Goal: Information Seeking & Learning: Learn about a topic

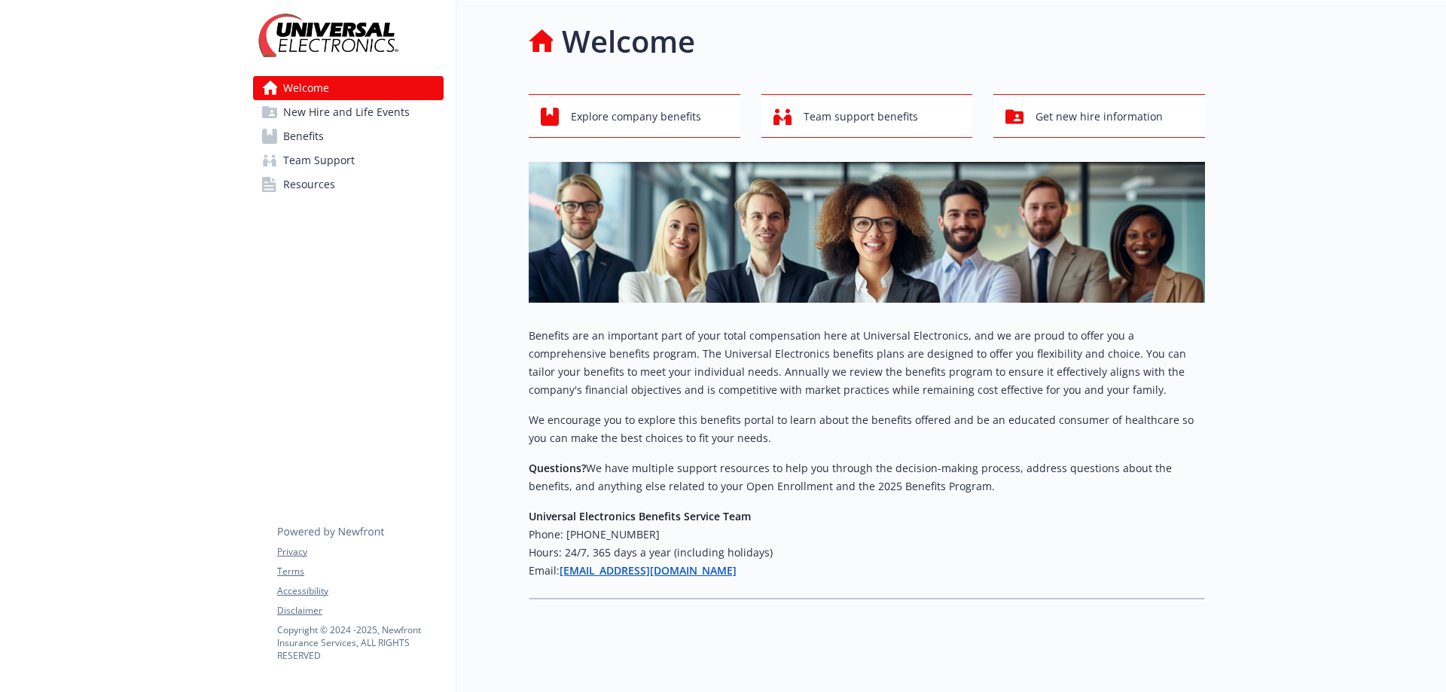
click at [389, 105] on span "New Hire and Life Events" at bounding box center [346, 112] width 127 height 24
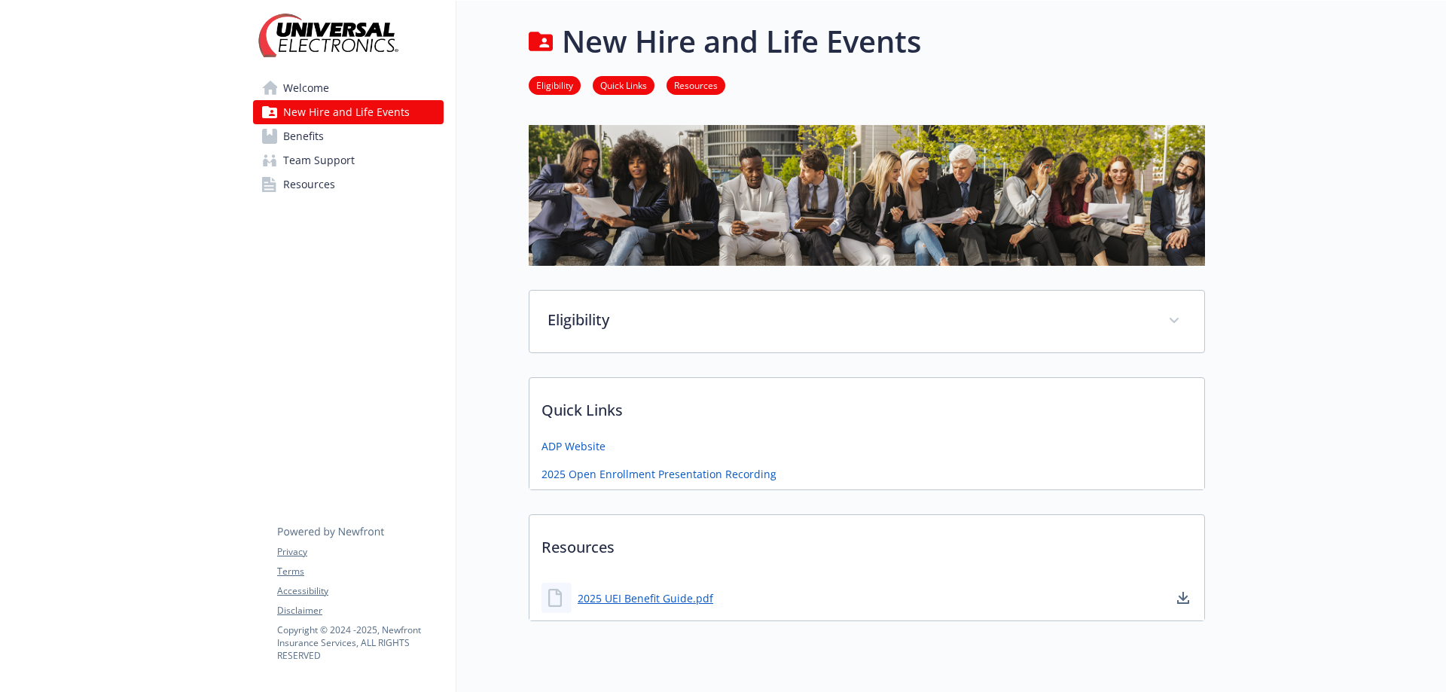
click at [353, 130] on link "Benefits" at bounding box center [348, 136] width 191 height 24
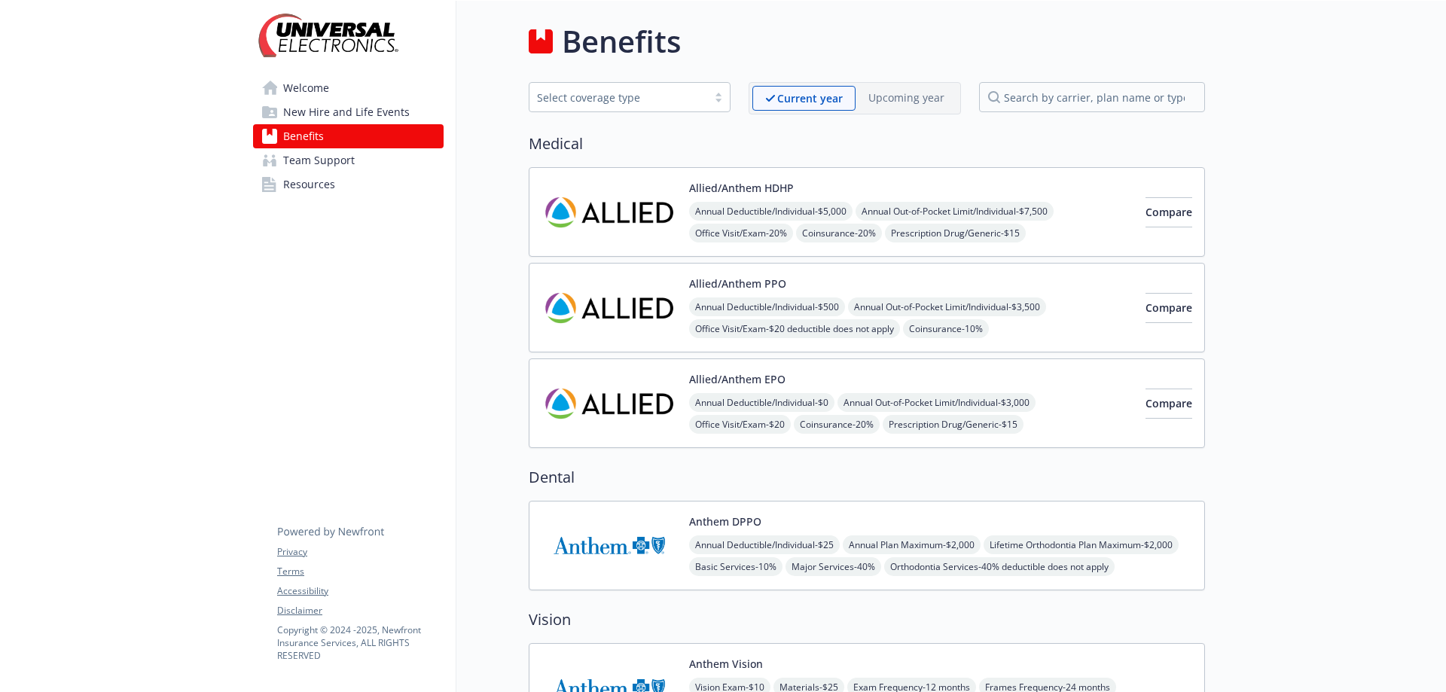
click at [347, 151] on span "Team Support" at bounding box center [319, 160] width 72 height 24
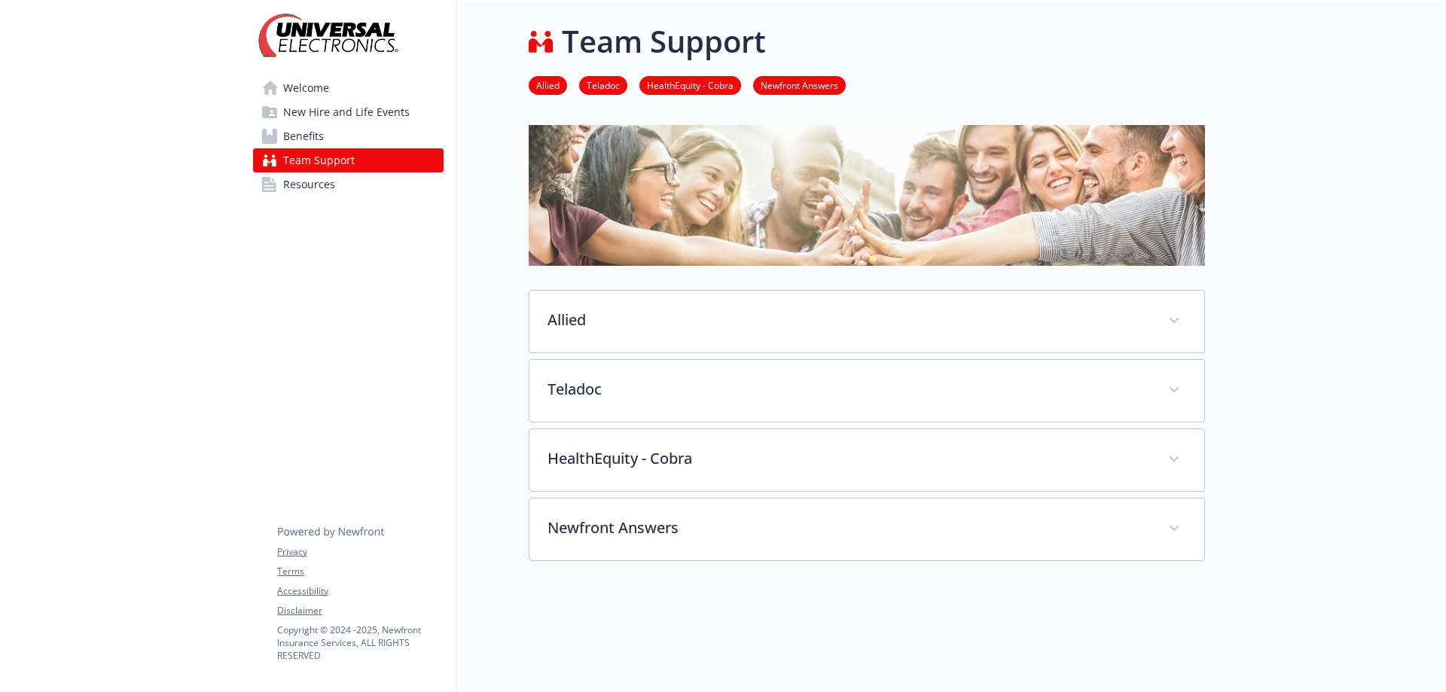
click at [335, 182] on link "Resources" at bounding box center [348, 185] width 191 height 24
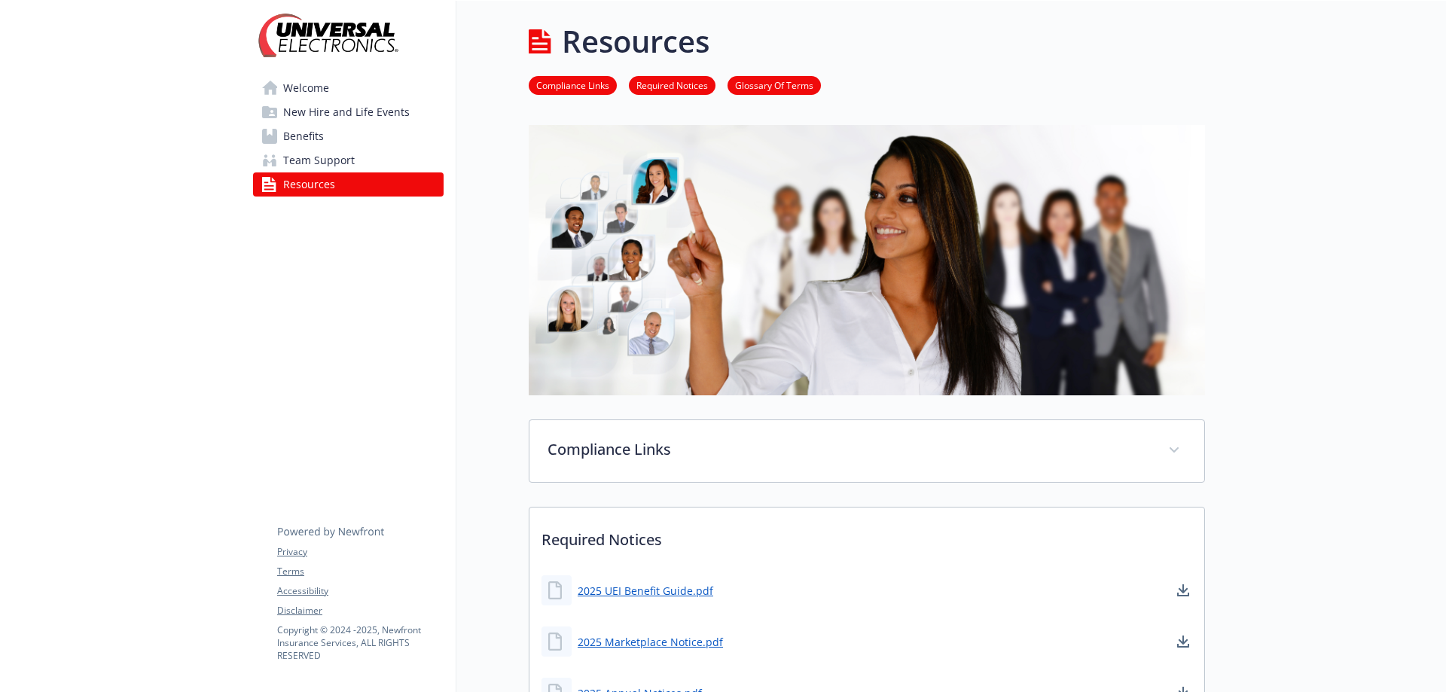
click at [315, 86] on span "Welcome" at bounding box center [306, 88] width 46 height 24
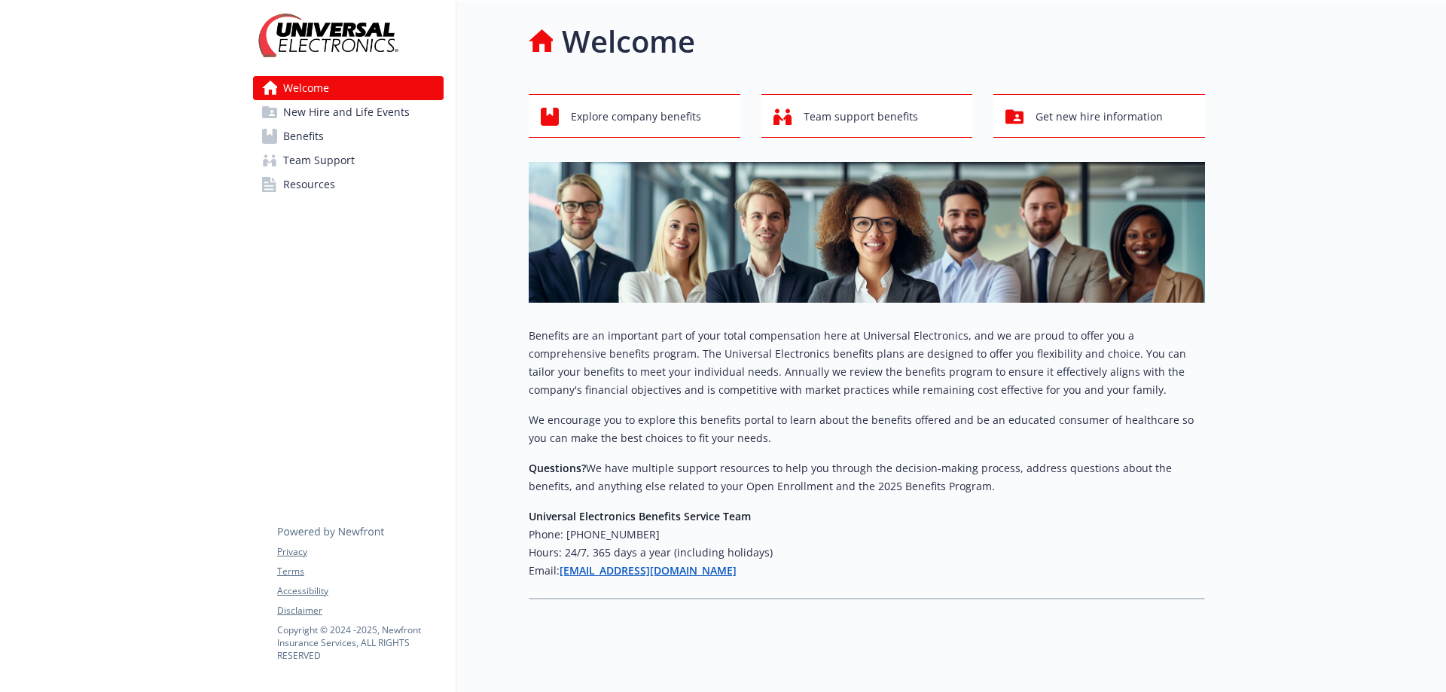
click at [321, 115] on span "New Hire and Life Events" at bounding box center [346, 112] width 127 height 24
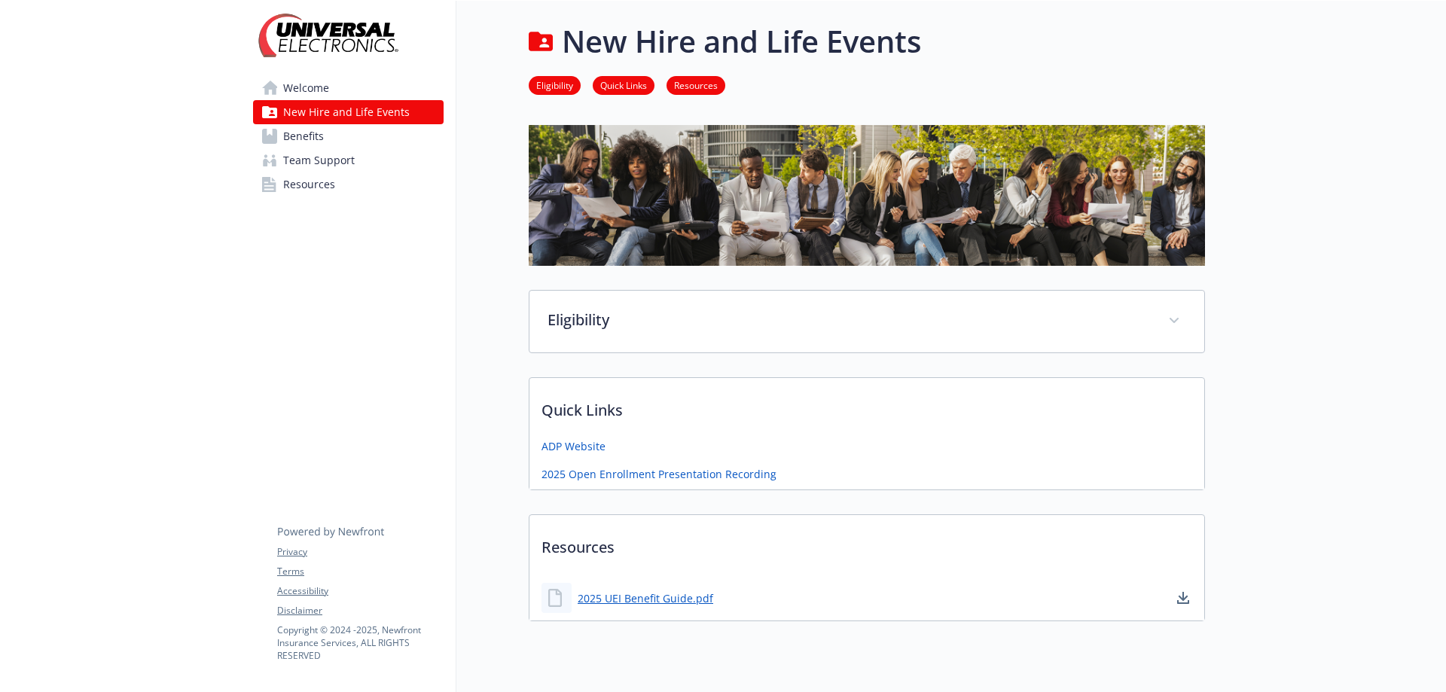
click at [315, 139] on span "Benefits" at bounding box center [303, 136] width 41 height 24
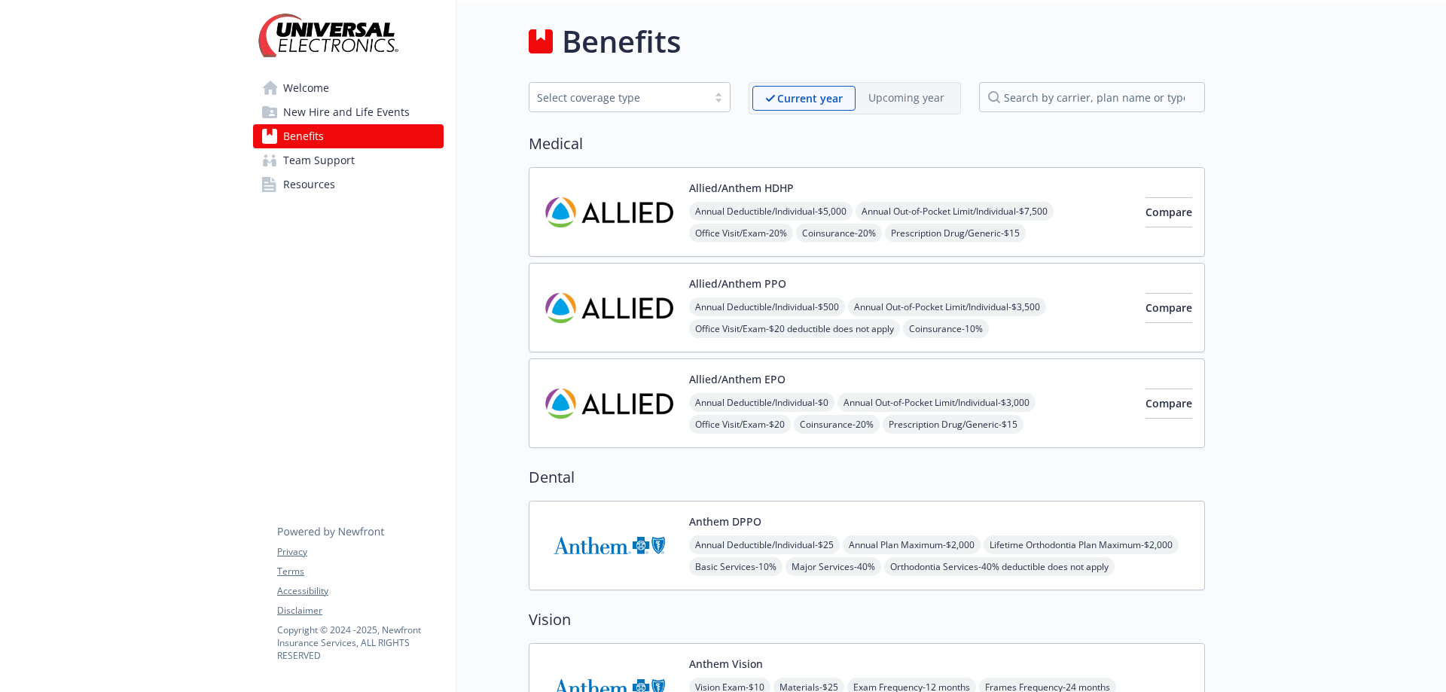
click at [316, 161] on span "Team Support" at bounding box center [319, 160] width 72 height 24
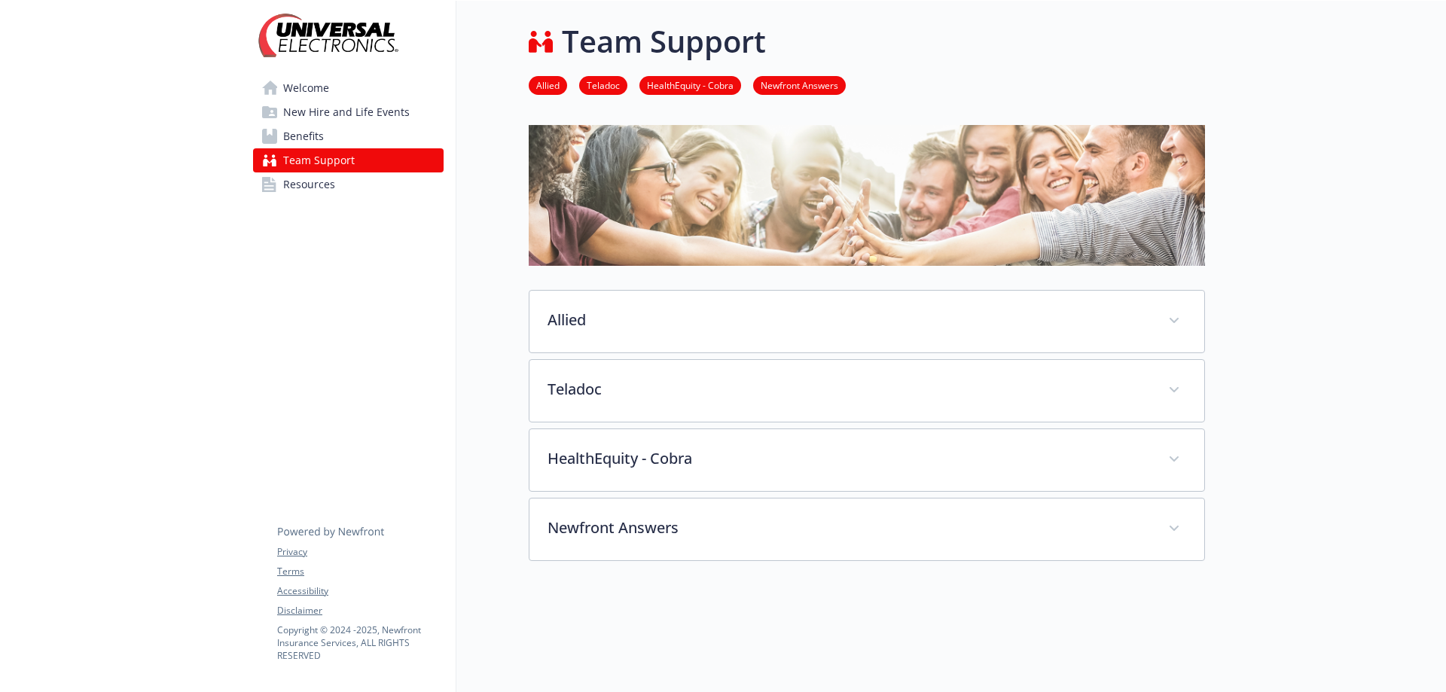
click at [319, 184] on span "Resources" at bounding box center [309, 185] width 52 height 24
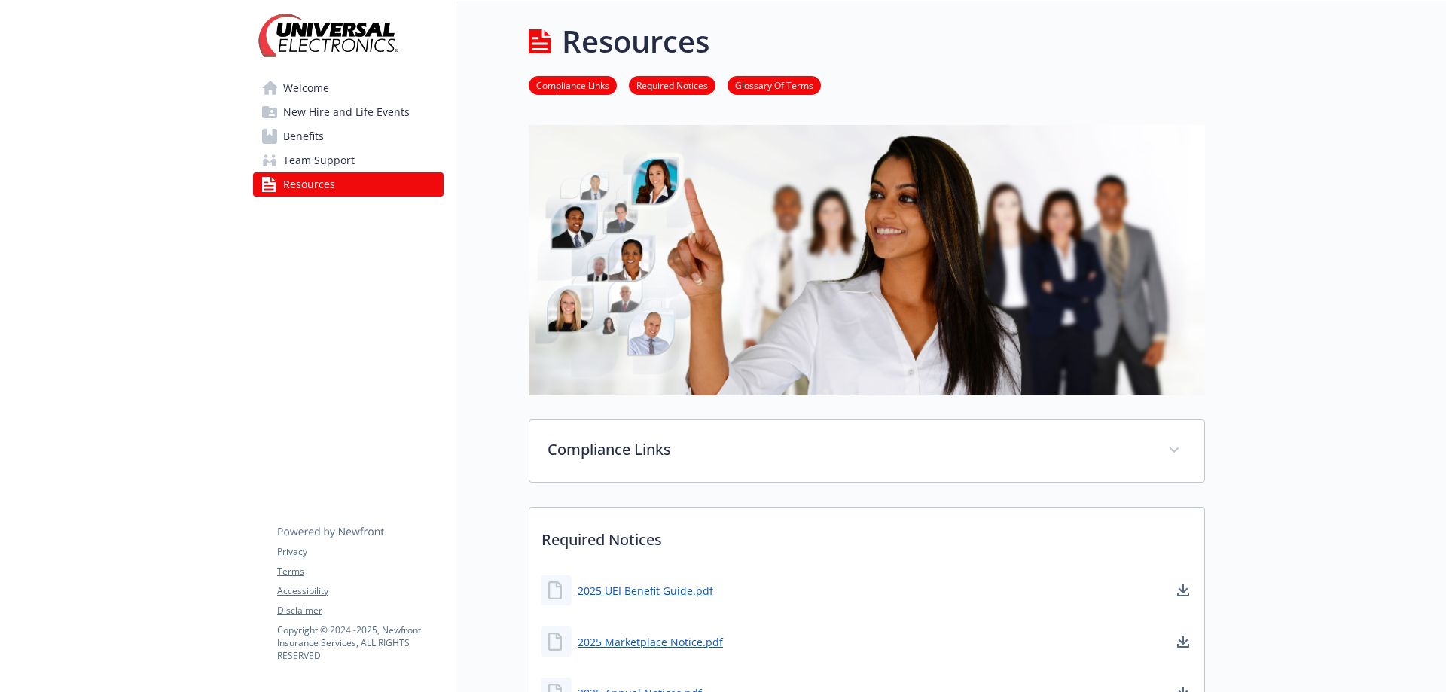
click at [314, 89] on span "Welcome" at bounding box center [306, 88] width 46 height 24
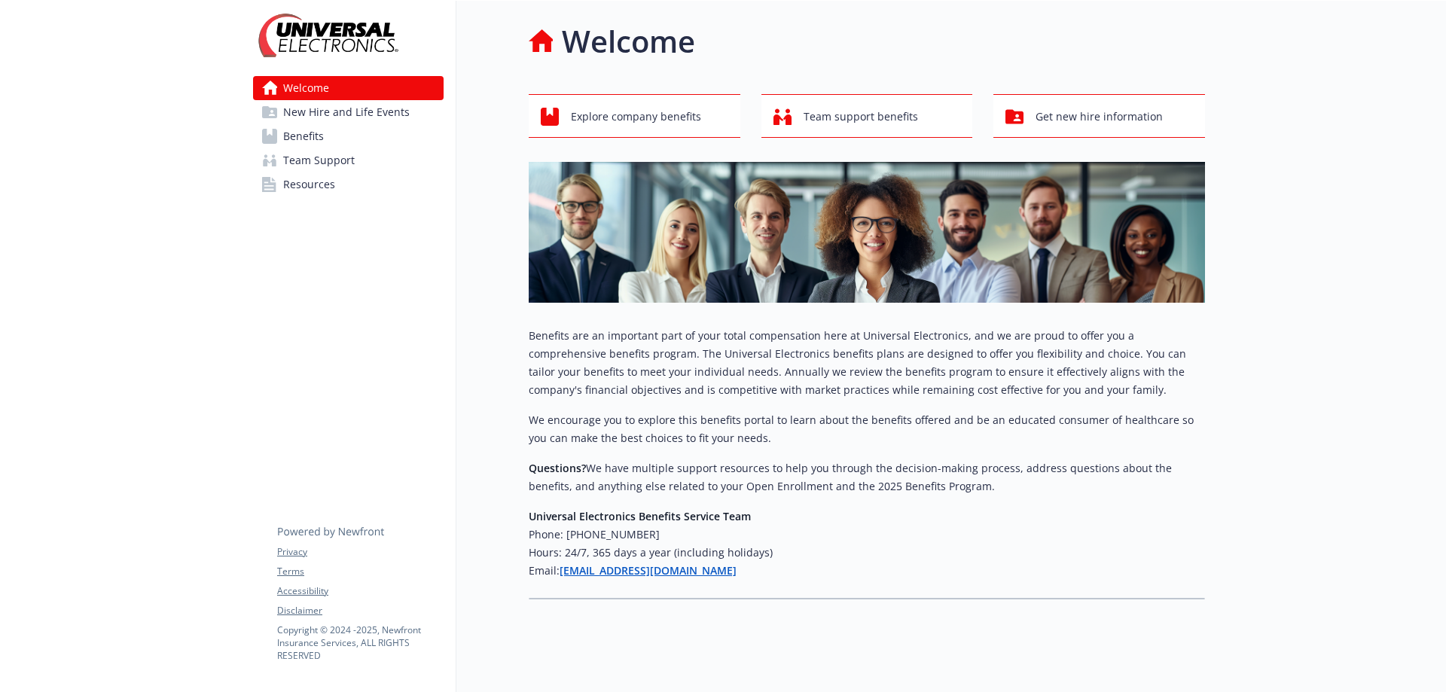
click at [370, 112] on span "New Hire and Life Events" at bounding box center [346, 112] width 127 height 24
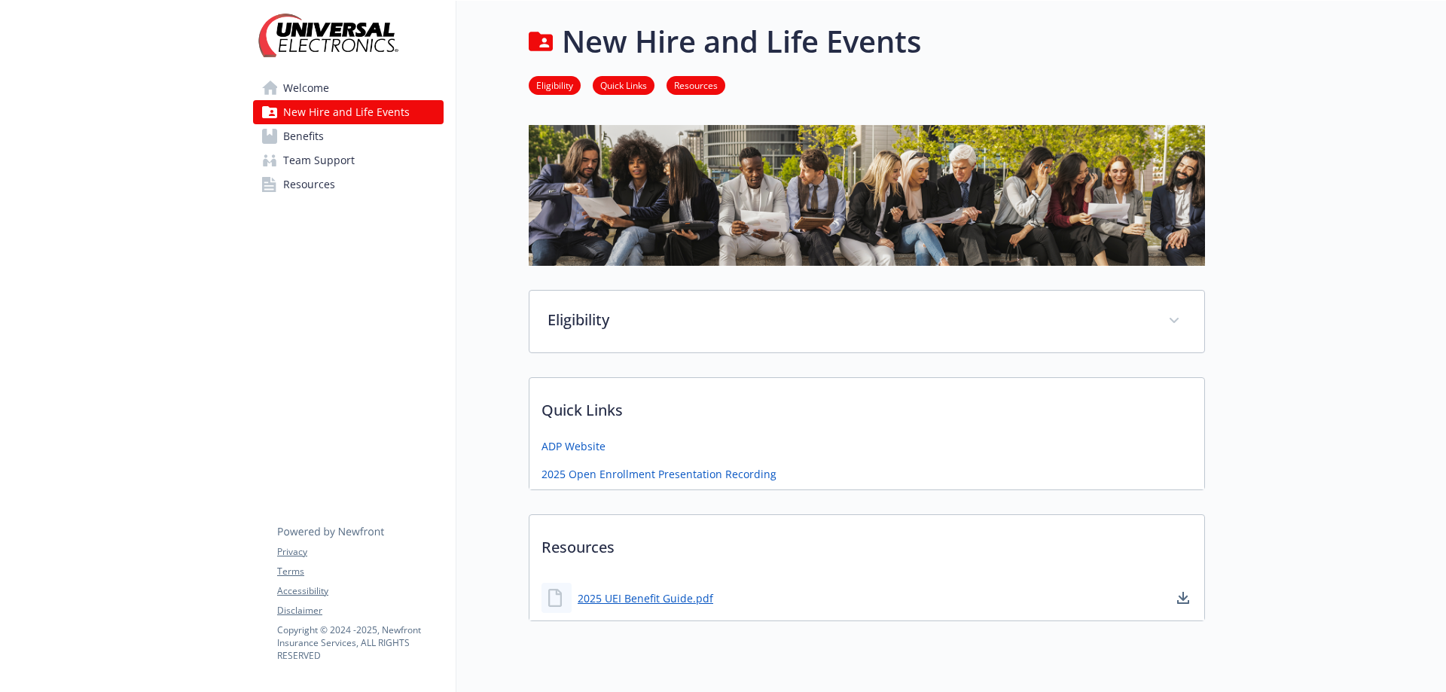
click at [325, 132] on link "Benefits" at bounding box center [348, 136] width 191 height 24
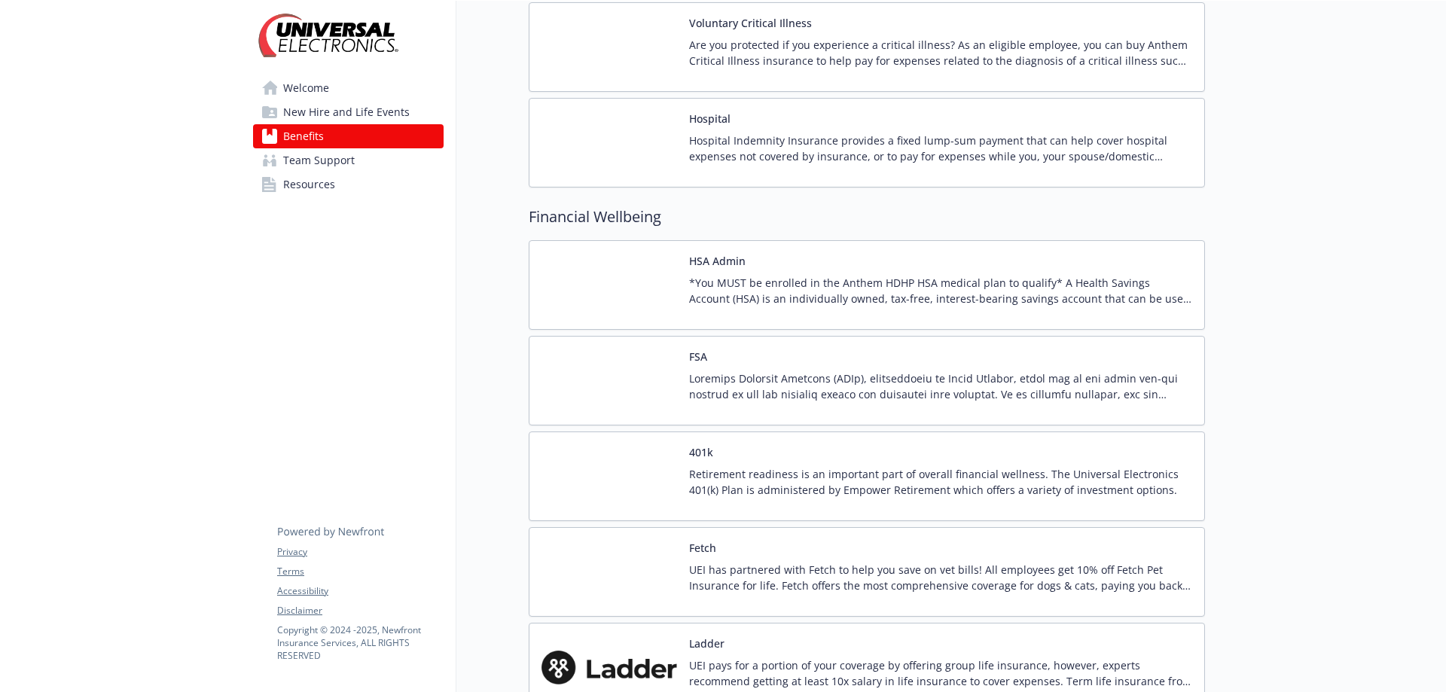
scroll to position [1356, 0]
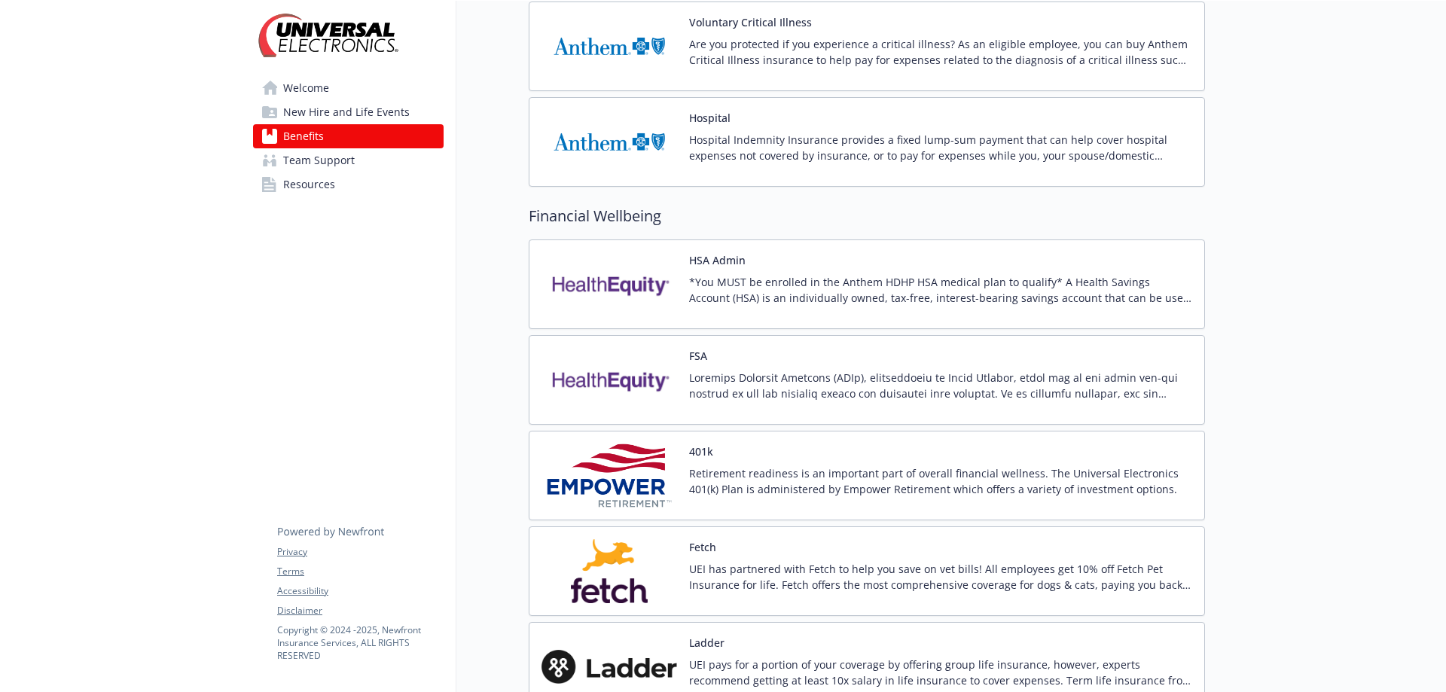
click at [737, 305] on p "*You MUST be enrolled in the Anthem HDHP HSA medical plan to qualify* A Health …" at bounding box center [940, 290] width 503 height 32
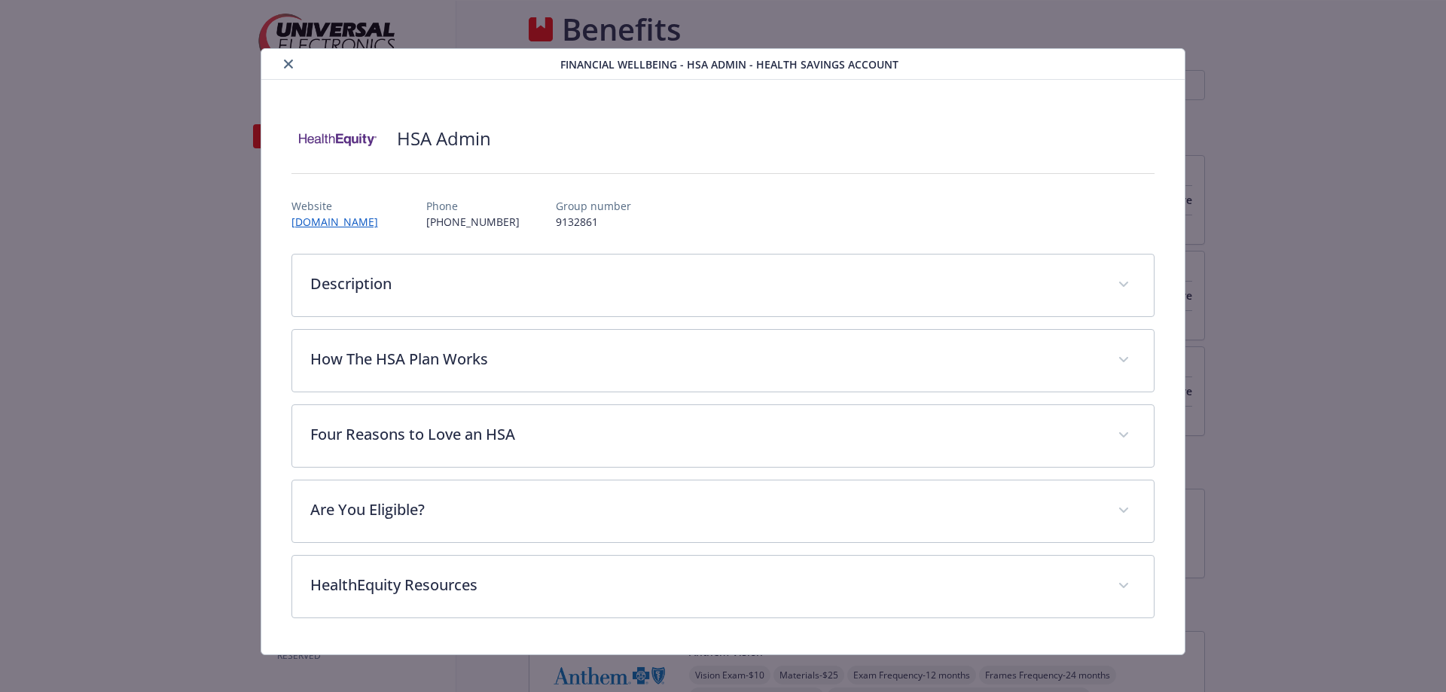
scroll to position [1356, 0]
click at [284, 61] on icon "close" at bounding box center [288, 64] width 9 height 9
